Goal: Complete application form: Fill out and submit a form for a specific purpose

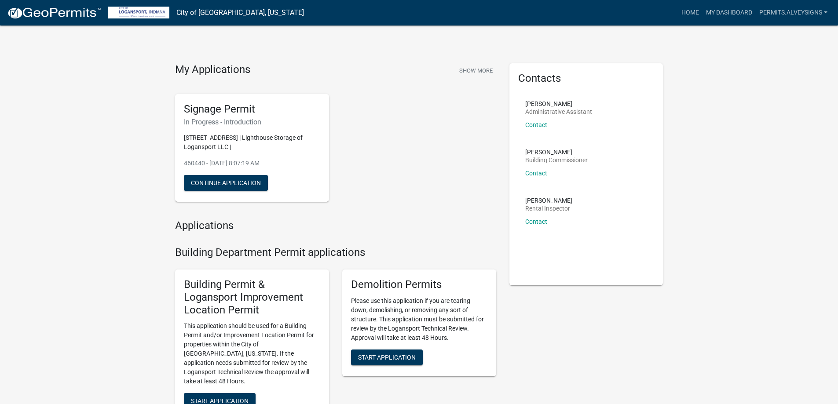
click at [537, 135] on div "[PERSON_NAME] Administrative Assistant Contact" at bounding box center [558, 118] width 67 height 34
click at [539, 128] on link "Contact" at bounding box center [536, 124] width 22 height 7
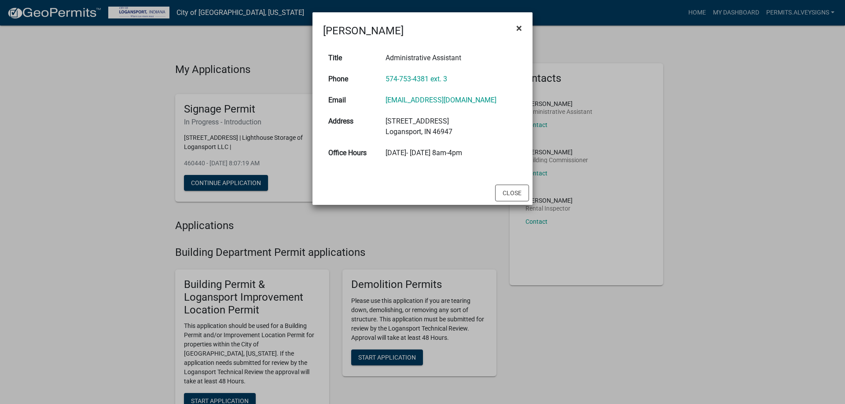
click at [521, 29] on span "×" at bounding box center [519, 28] width 6 height 12
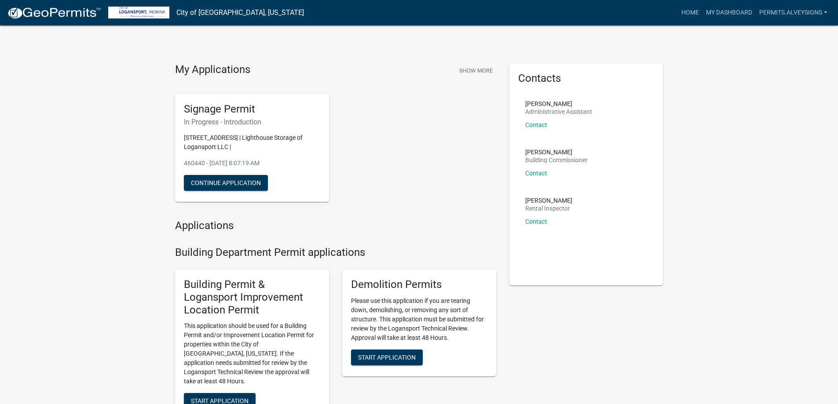
click at [536, 128] on link "Contact" at bounding box center [536, 124] width 22 height 7
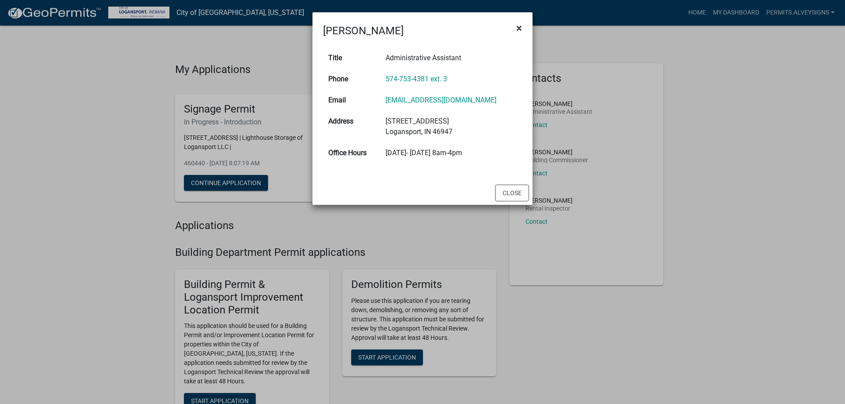
click at [523, 31] on button "×" at bounding box center [519, 28] width 20 height 25
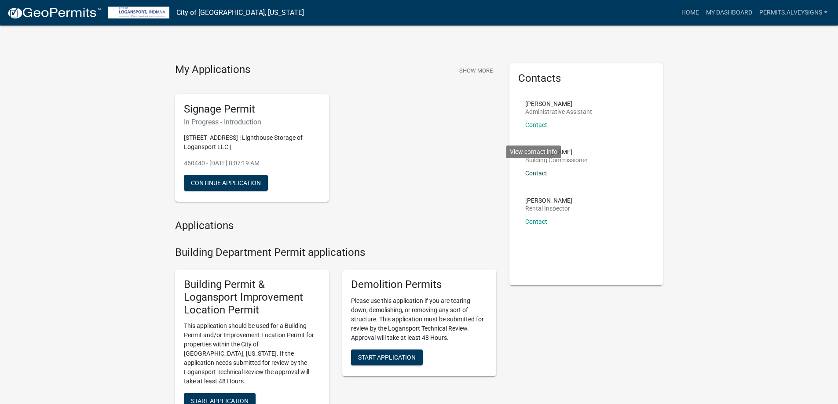
click at [547, 177] on link "Contact" at bounding box center [536, 173] width 22 height 7
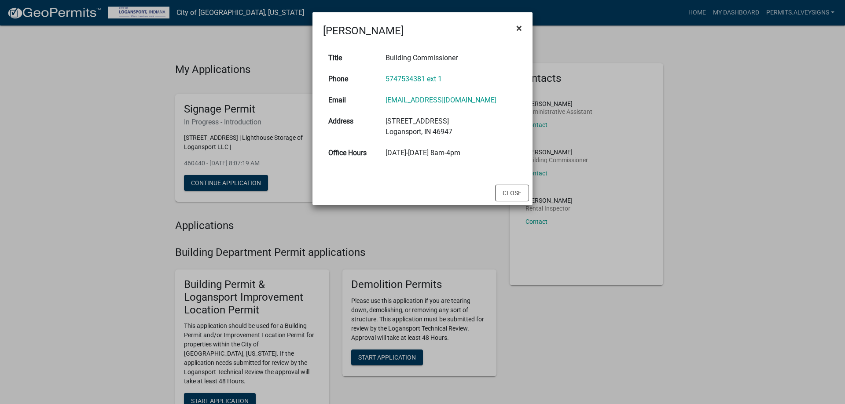
click at [519, 34] on span "×" at bounding box center [519, 28] width 6 height 12
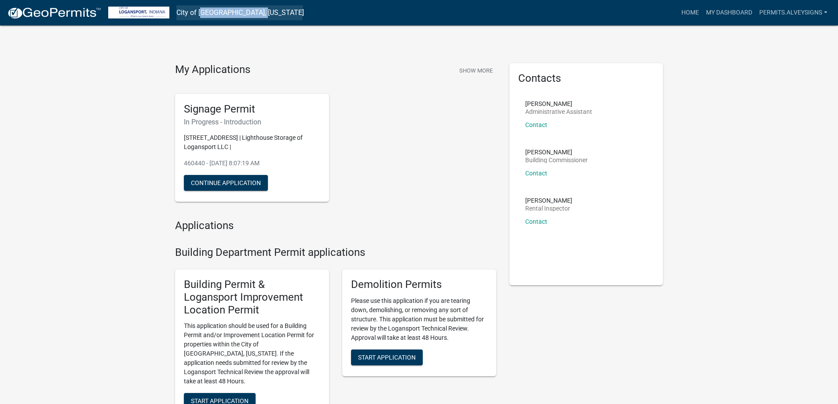
drag, startPoint x: 208, startPoint y: 14, endPoint x: 263, endPoint y: 14, distance: 54.1
click at [263, 14] on link "City of [GEOGRAPHIC_DATA], [US_STATE]" at bounding box center [240, 12] width 128 height 15
click at [266, 16] on nav "City of Logansport, Indiana more_horiz Home My Dashboard Permits.Alveysigns Acc…" at bounding box center [419, 13] width 838 height 26
copy link "Logansport, Indiana"
click at [266, 191] on button "Continue Application" at bounding box center [226, 183] width 84 height 16
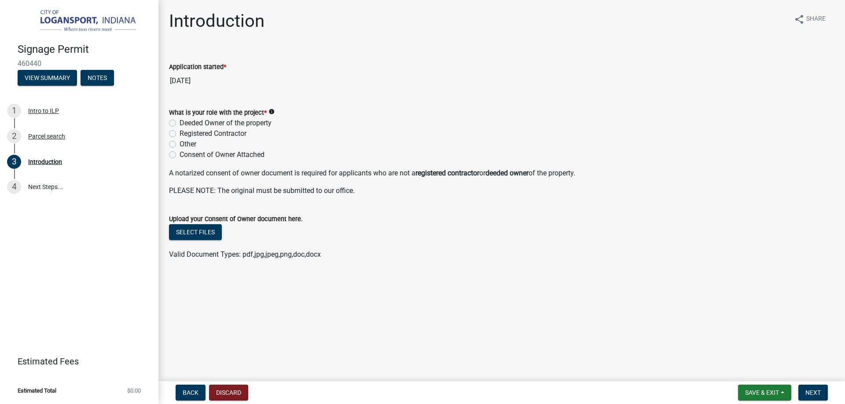
click at [179, 150] on label "Other" at bounding box center [187, 144] width 17 height 11
click at [179, 145] on input "Other" at bounding box center [182, 142] width 6 height 6
radio input "true"
click at [179, 139] on label "Registered Contractor" at bounding box center [212, 133] width 67 height 11
click at [179, 134] on input "Registered Contractor" at bounding box center [182, 131] width 6 height 6
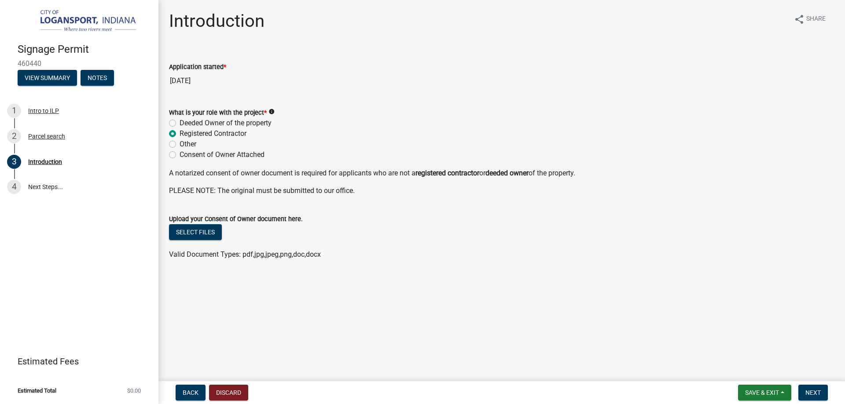
radio input "true"
click at [221, 240] on button "Select files" at bounding box center [195, 232] width 53 height 16
click at [804, 396] on button "Next" at bounding box center [812, 393] width 29 height 16
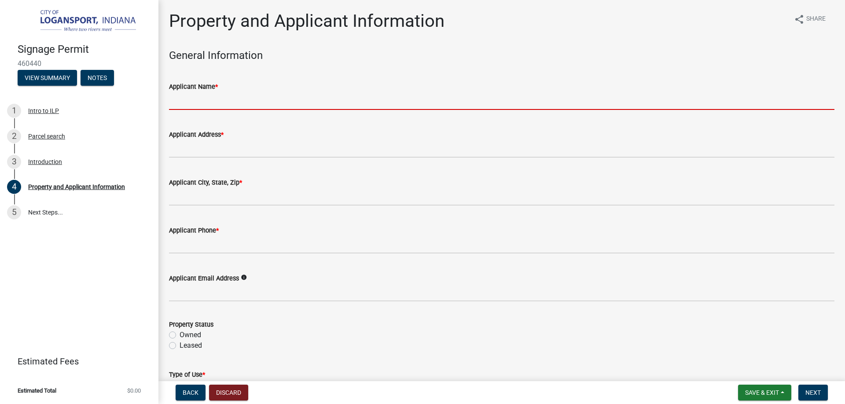
click at [254, 110] on input "Applicant Name *" at bounding box center [501, 101] width 665 height 18
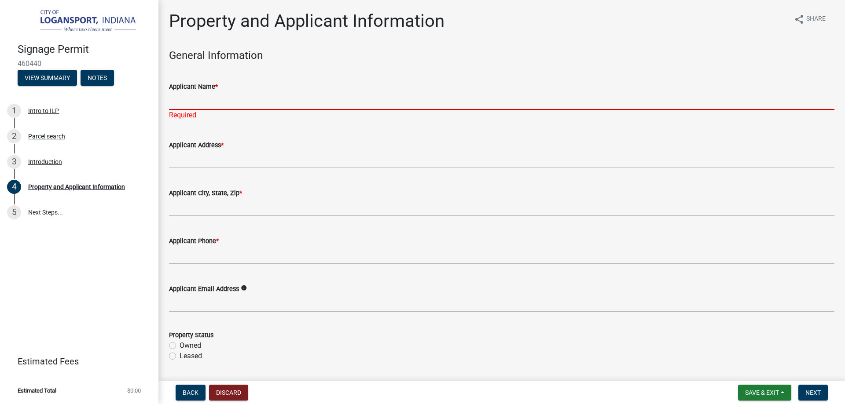
type input "K"
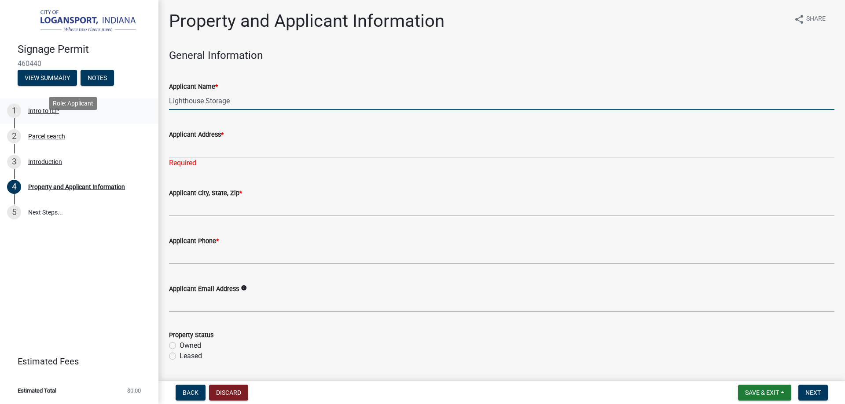
drag, startPoint x: 250, startPoint y: 125, endPoint x: 135, endPoint y: 128, distance: 114.8
click at [135, 128] on div "Signage Permit 460440 View Summary Notes 1 Intro to ILP 2 Parcel search 3 Intro…" at bounding box center [422, 202] width 845 height 404
type input "Kayla Rodenberg"
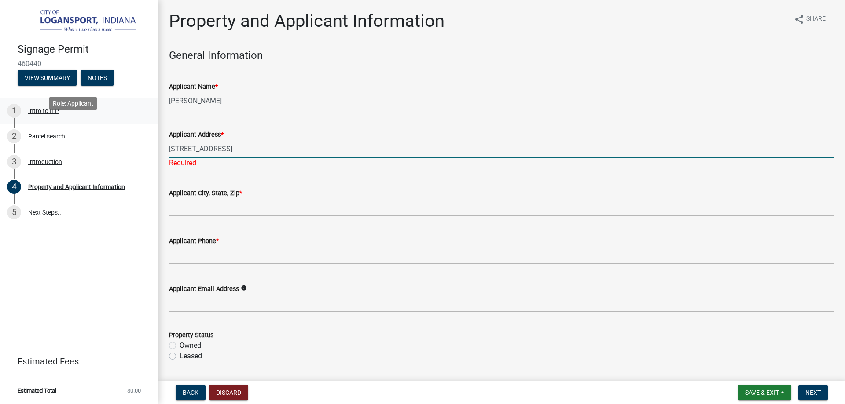
type input "13100 HWY 57 N"
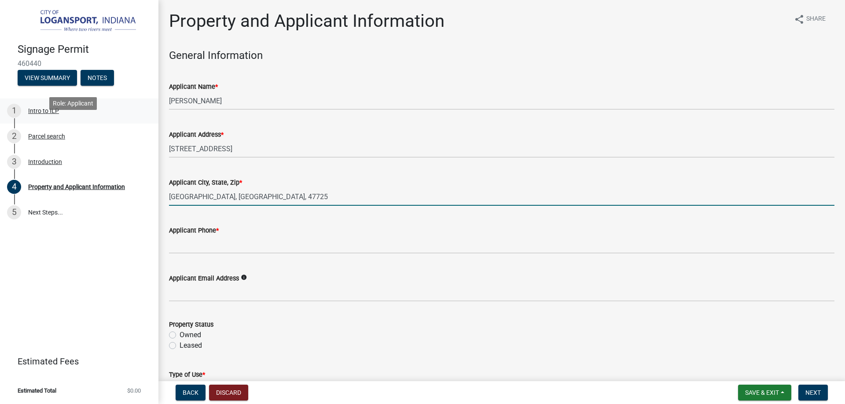
type input "Evansville, IN, 47725"
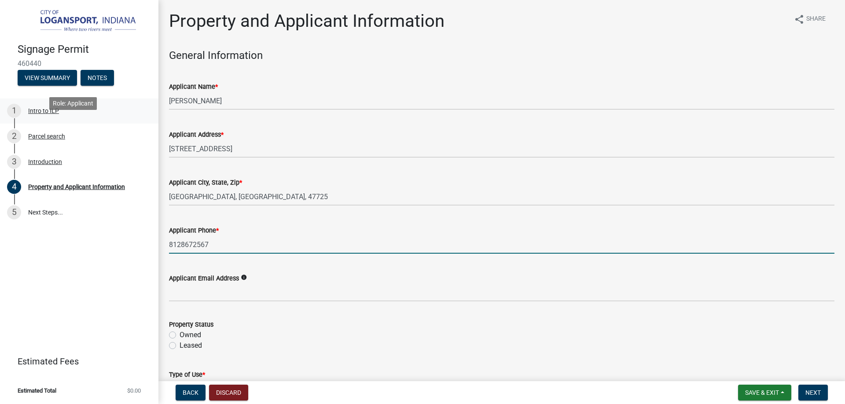
type input "8128672567"
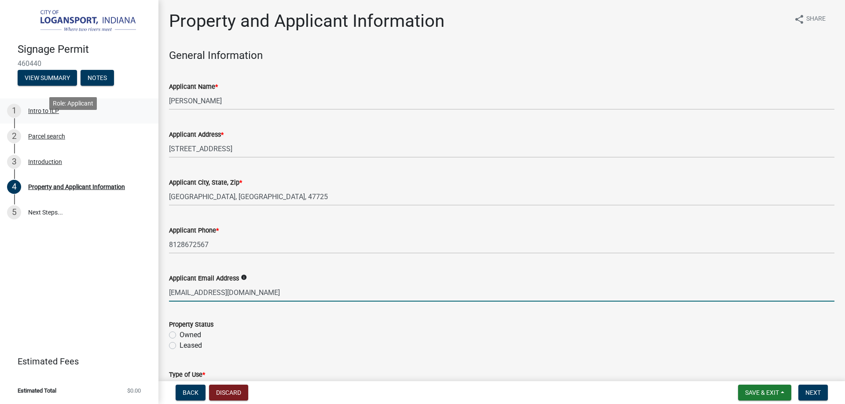
type input "permits@alveysigns.com"
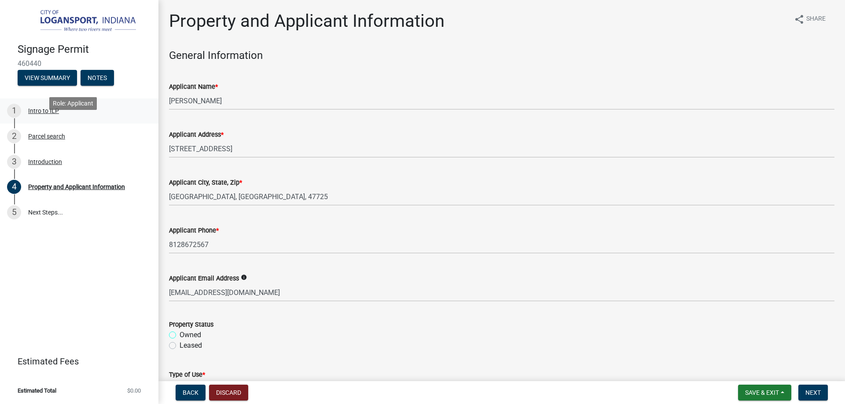
scroll to position [225, 0]
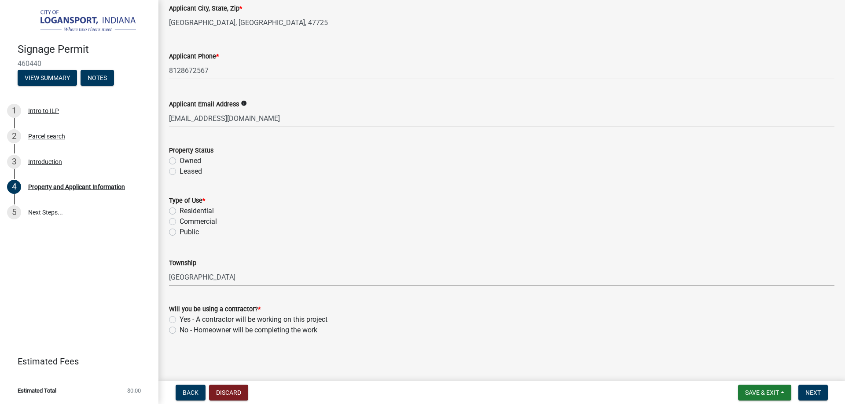
click at [361, 234] on form "Type of Use * Residential Commercial Public" at bounding box center [501, 211] width 665 height 53
click at [179, 227] on label "Commercial" at bounding box center [197, 221] width 37 height 11
click at [179, 222] on input "Commercial" at bounding box center [182, 219] width 6 height 6
radio input "true"
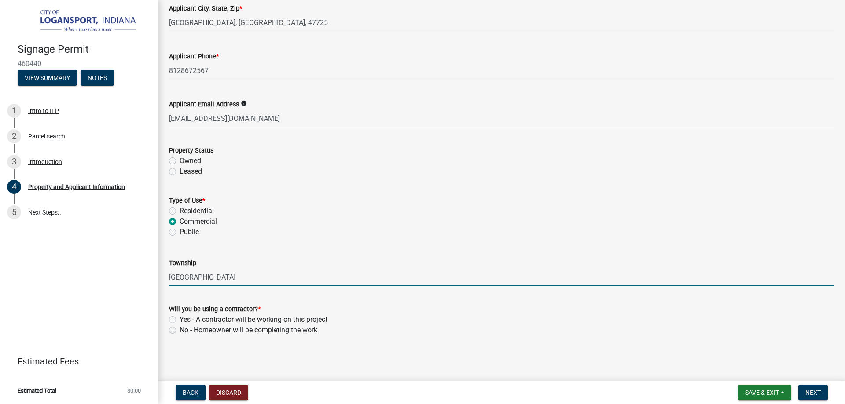
click at [244, 268] on input "EEL TOWNSHIP" at bounding box center [501, 277] width 665 height 18
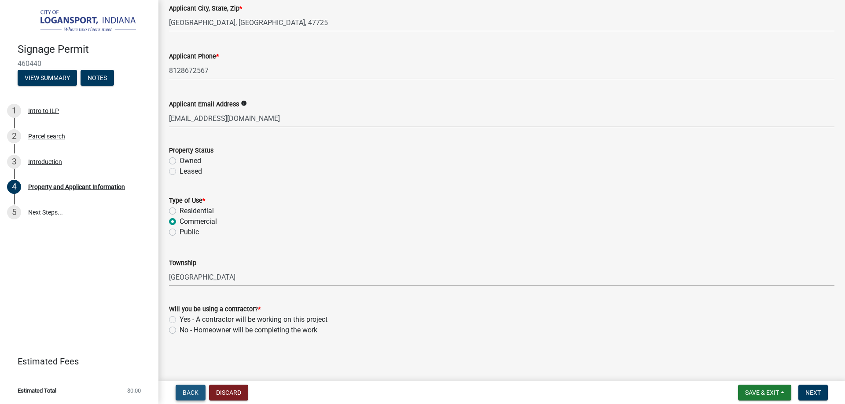
click at [198, 390] on span "Back" at bounding box center [191, 392] width 16 height 7
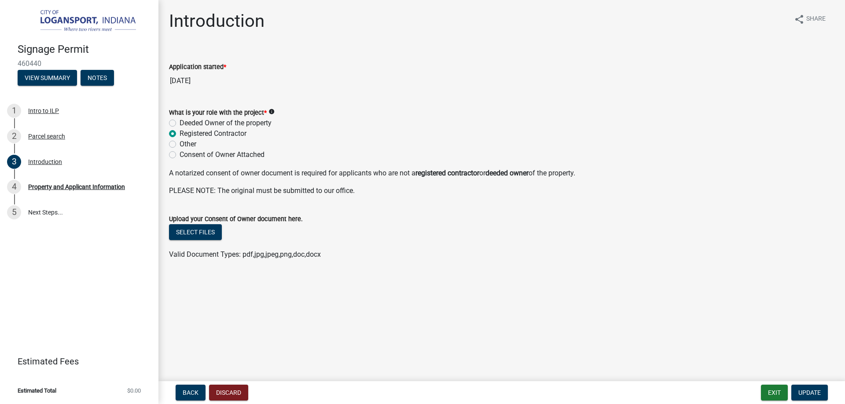
click at [185, 160] on label "Consent of Owner Attached" at bounding box center [221, 155] width 85 height 11
click at [185, 155] on input "Consent of Owner Attached" at bounding box center [182, 153] width 6 height 6
radio input "true"
click at [185, 150] on label "Other" at bounding box center [187, 144] width 17 height 11
click at [185, 145] on input "Other" at bounding box center [182, 142] width 6 height 6
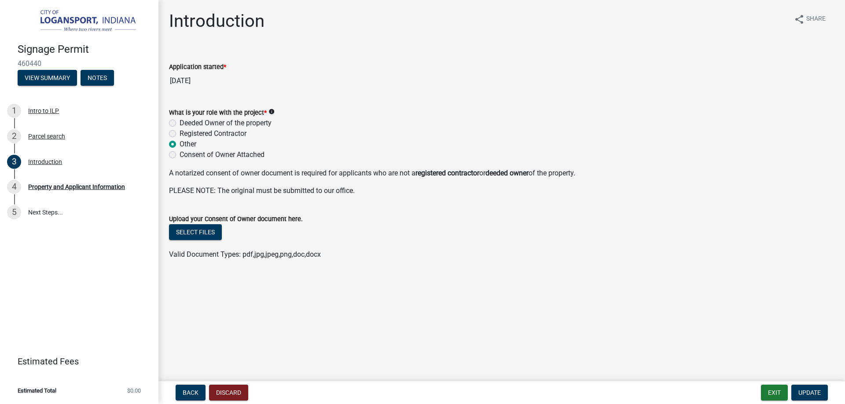
radio input "true"
click at [292, 118] on div "What is your role with the project * info" at bounding box center [501, 112] width 665 height 11
click at [267, 117] on span "*" at bounding box center [265, 112] width 3 height 7
click at [274, 115] on icon "info" at bounding box center [271, 112] width 6 height 6
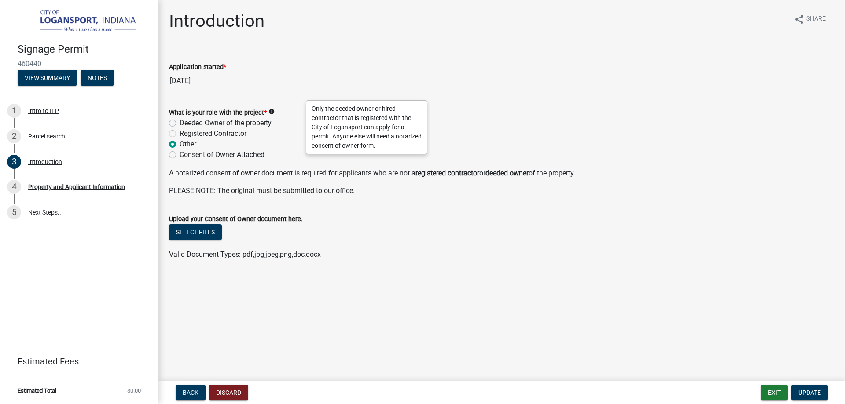
click at [388, 179] on p "A notarized consent of owner document is required for applicants who are not a …" at bounding box center [501, 173] width 665 height 11
drag, startPoint x: 272, startPoint y: 168, endPoint x: 186, endPoint y: 168, distance: 85.3
click at [186, 139] on div "Registered Contractor" at bounding box center [501, 133] width 665 height 11
copy label "Registered Contractor"
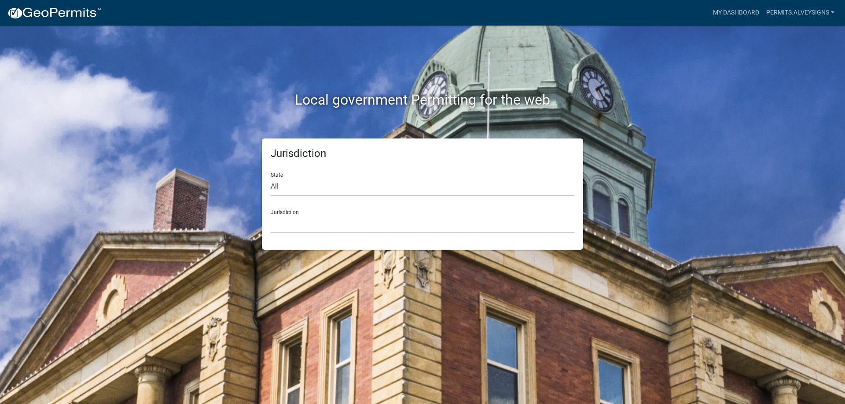
click at [294, 196] on select "All [US_STATE] [US_STATE] [US_STATE] [US_STATE] [US_STATE] [US_STATE] [US_STATE…" at bounding box center [422, 187] width 303 height 18
select select "[US_STATE]"
click at [273, 192] on select "All [US_STATE] [US_STATE] [US_STATE] [US_STATE] [US_STATE] [US_STATE] [US_STATE…" at bounding box center [422, 187] width 303 height 18
click at [311, 233] on select "City of [GEOGRAPHIC_DATA], [US_STATE] City of [GEOGRAPHIC_DATA], [US_STATE] Cit…" at bounding box center [422, 224] width 303 height 18
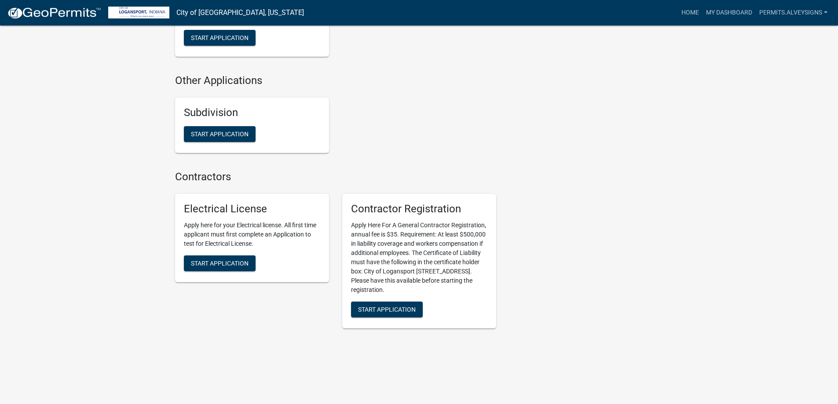
scroll to position [1481, 0]
click at [416, 306] on span "Start Application" at bounding box center [387, 309] width 58 height 7
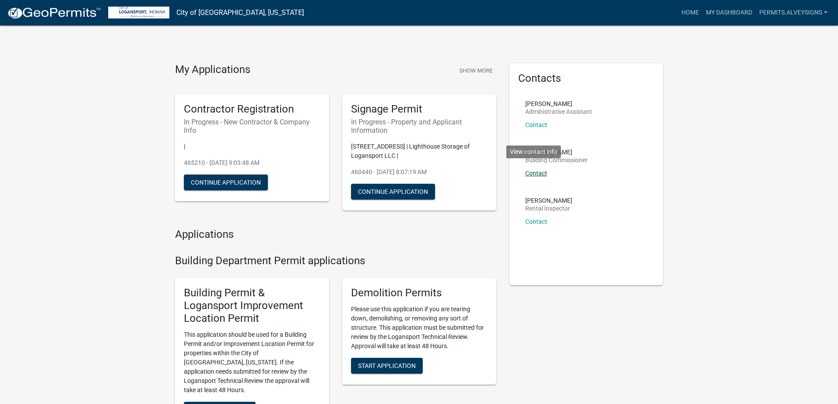
click at [547, 177] on link "Contact" at bounding box center [536, 173] width 22 height 7
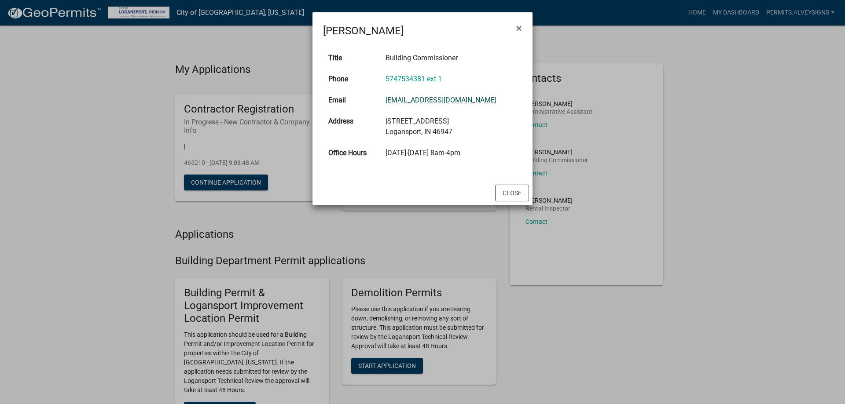
click at [436, 104] on link "[EMAIL_ADDRESS][DOMAIN_NAME]" at bounding box center [440, 100] width 111 height 8
click at [521, 34] on span "×" at bounding box center [519, 28] width 6 height 12
